Goal: Transaction & Acquisition: Book appointment/travel/reservation

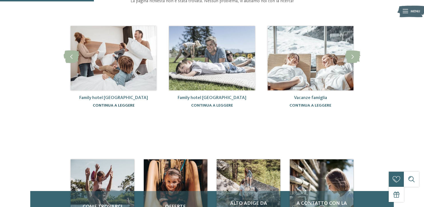
scroll to position [28, 0]
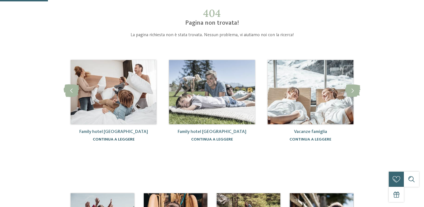
click at [122, 140] on link "continua a leggere" at bounding box center [114, 139] width 42 height 4
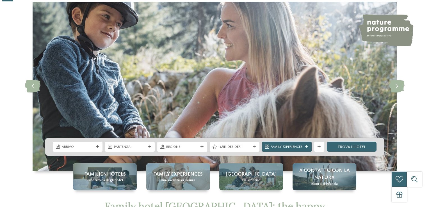
scroll to position [84, 0]
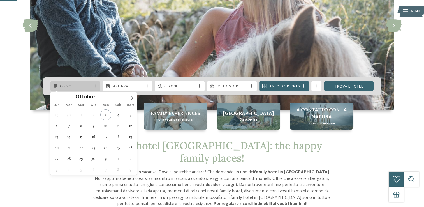
click at [90, 89] on div "Arrivo" at bounding box center [75, 86] width 50 height 10
click at [131, 98] on icon at bounding box center [132, 98] width 4 height 4
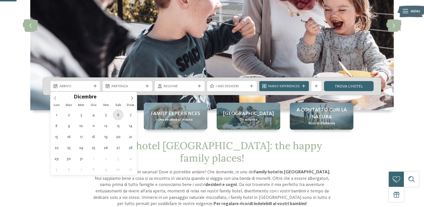
type div "[DATE]"
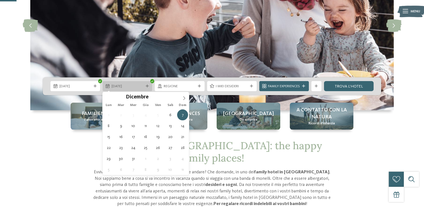
click at [132, 89] on span "[DATE]" at bounding box center [128, 86] width 32 height 5
click at [148, 85] on icon at bounding box center [147, 86] width 3 height 3
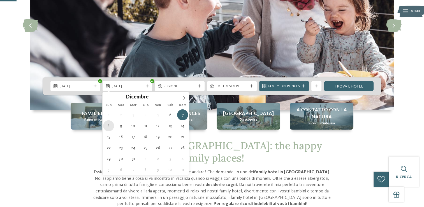
type div "[DATE]"
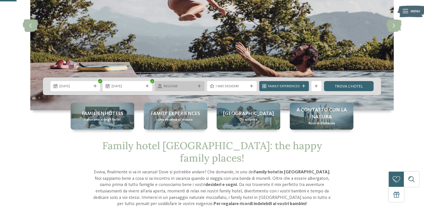
click at [179, 86] on span "Regione" at bounding box center [180, 86] width 32 height 5
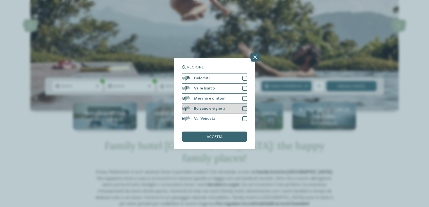
click at [242, 106] on div "Bolzano e vigneti" at bounding box center [214, 109] width 66 height 10
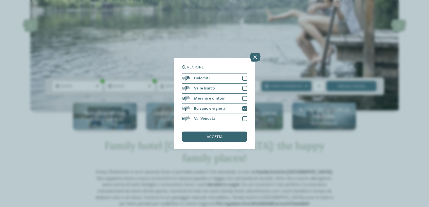
drag, startPoint x: 205, startPoint y: 140, endPoint x: 207, endPoint y: 136, distance: 4.5
click at [206, 140] on div "accetta" at bounding box center [214, 137] width 66 height 10
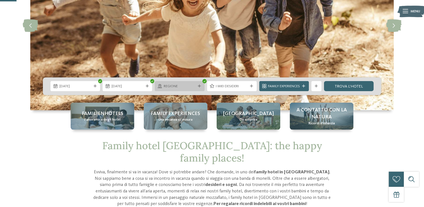
click at [195, 89] on div "Regione" at bounding box center [180, 86] width 50 height 10
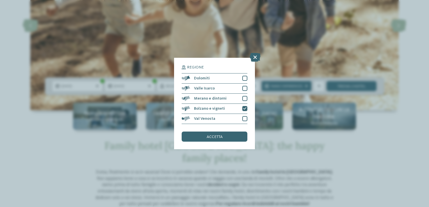
click at [219, 136] on span "accetta" at bounding box center [214, 137] width 16 height 4
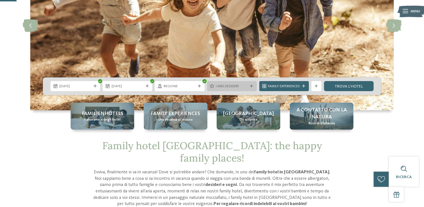
click at [225, 88] on span "I miei desideri" at bounding box center [232, 86] width 32 height 5
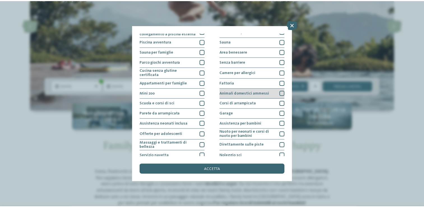
scroll to position [58, 0]
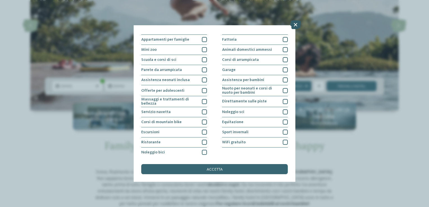
click at [294, 28] on icon at bounding box center [295, 24] width 11 height 9
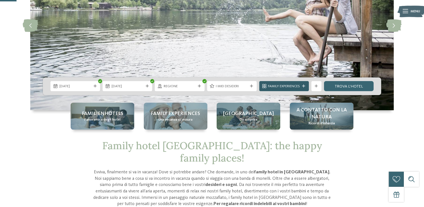
click at [294, 86] on span "Family Experiences" at bounding box center [284, 86] width 32 height 5
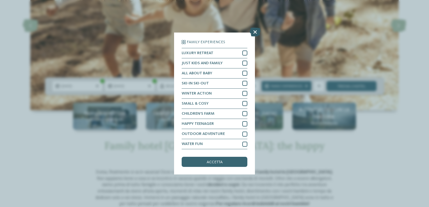
click at [258, 32] on icon at bounding box center [254, 31] width 11 height 9
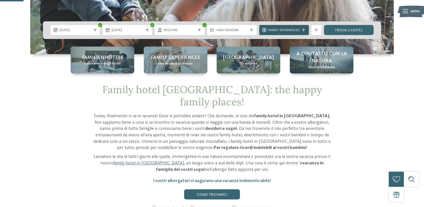
scroll to position [112, 0]
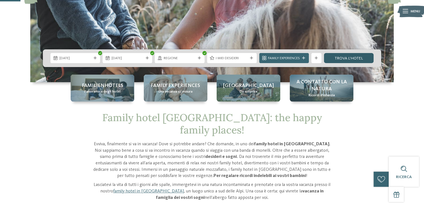
click at [333, 58] on link "trova l’hotel" at bounding box center [349, 58] width 50 height 10
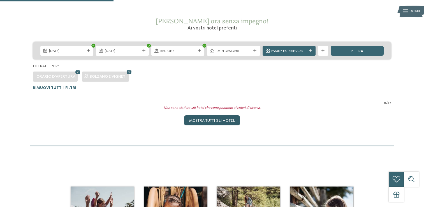
scroll to position [79, 0]
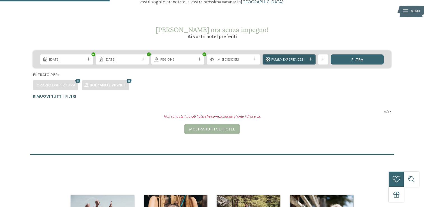
click at [303, 59] on span "Family Experiences" at bounding box center [289, 59] width 35 height 5
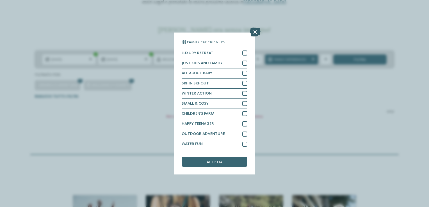
click at [257, 33] on icon at bounding box center [254, 31] width 11 height 9
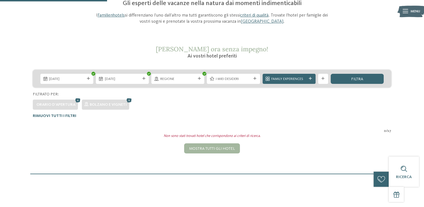
scroll to position [0, 0]
